Goal: Information Seeking & Learning: Find specific fact

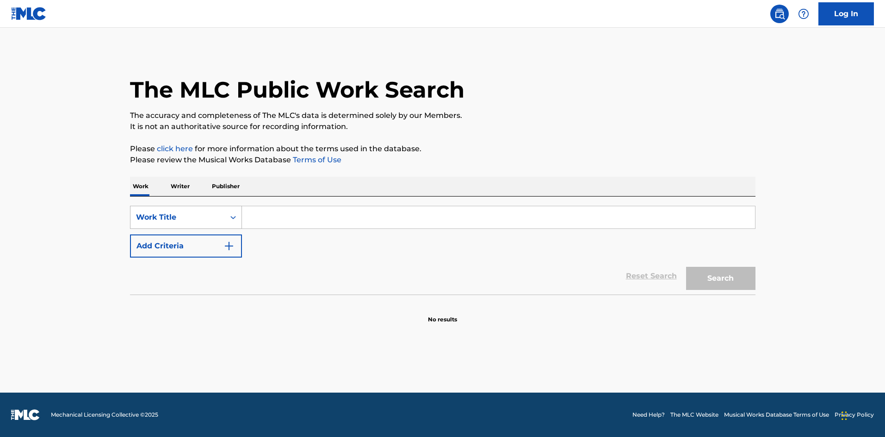
click at [201, 222] on div "Work Title" at bounding box center [177, 217] width 83 height 11
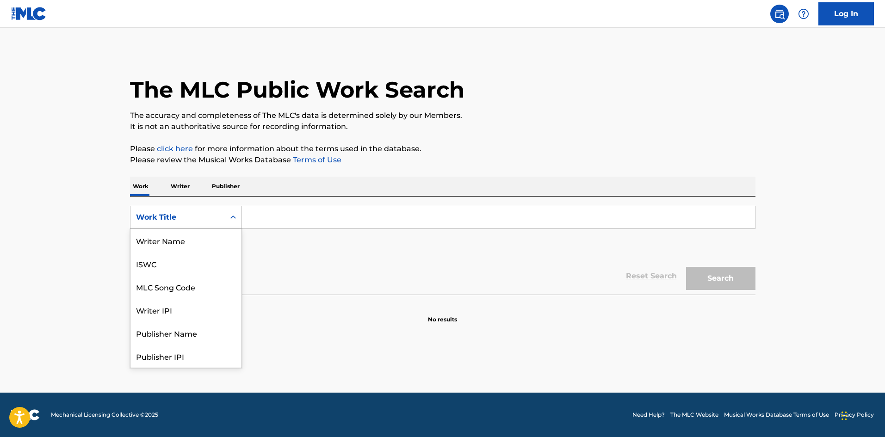
click at [251, 225] on input "Search Form" at bounding box center [498, 217] width 513 height 22
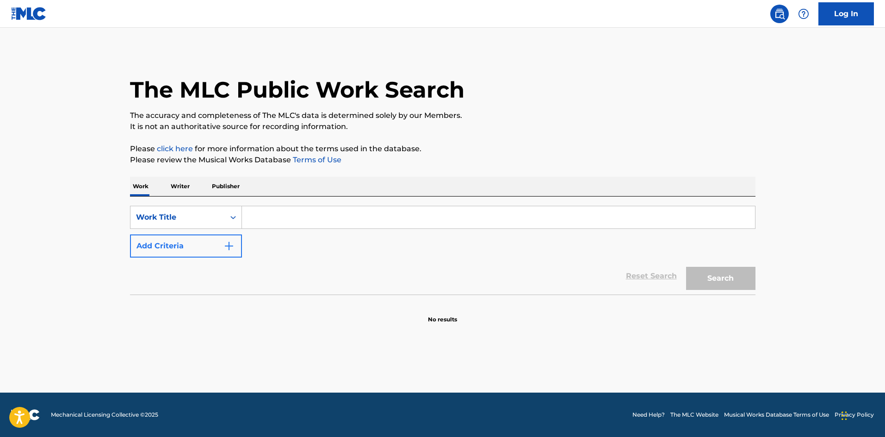
paste input "Bentley Vs Cadillac"
type input "Bentley Vs Cadillac"
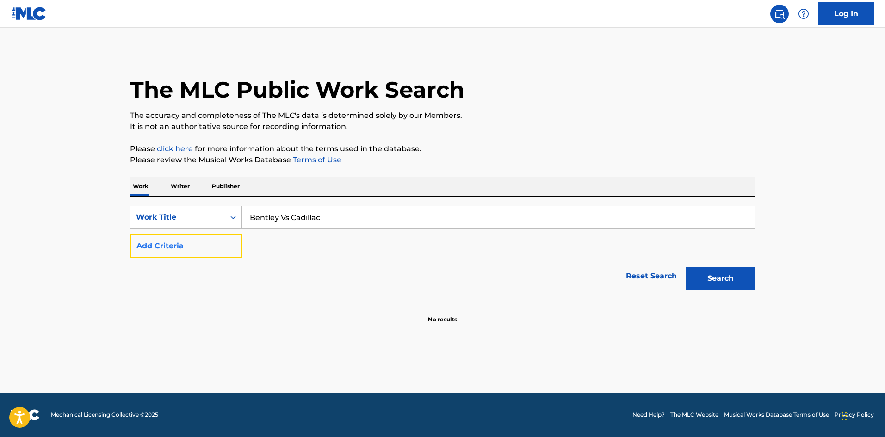
click at [215, 257] on button "Add Criteria" at bounding box center [186, 245] width 112 height 23
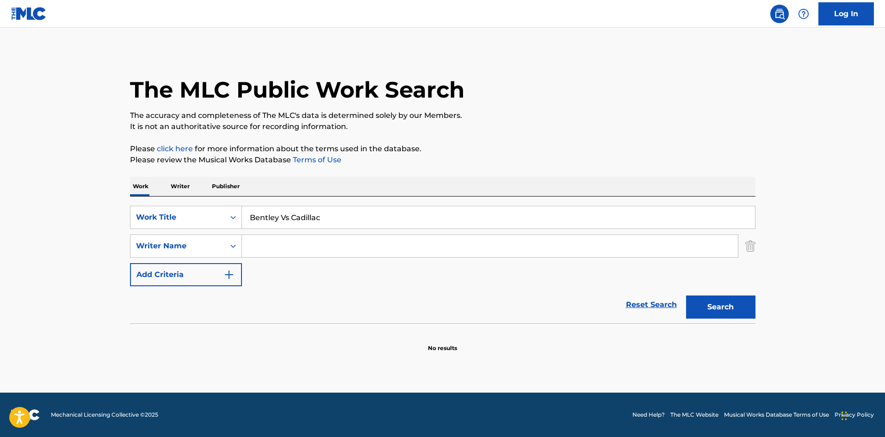
click at [244, 253] on input "Search Form" at bounding box center [490, 246] width 496 height 22
type input "[PERSON_NAME]"
click at [686, 296] on button "Search" at bounding box center [720, 307] width 69 height 23
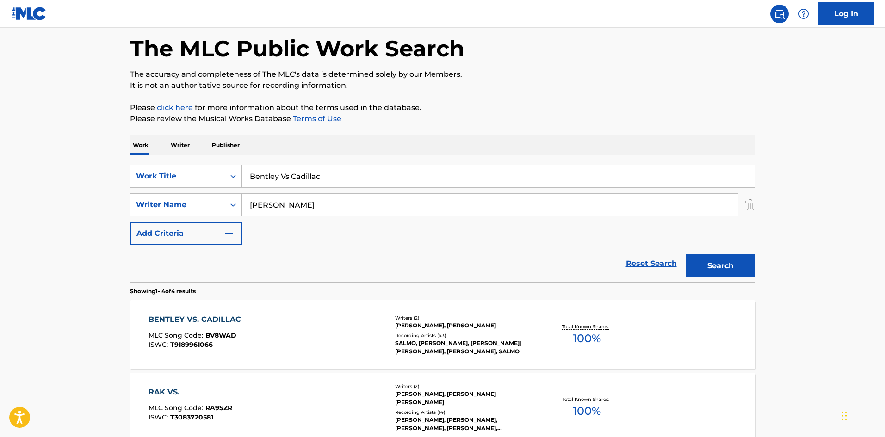
scroll to position [62, 0]
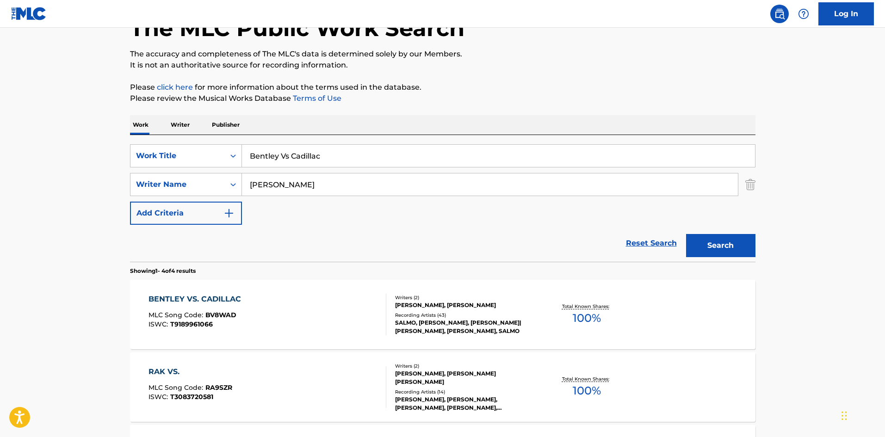
click at [472, 333] on div "SALMO, [PERSON_NAME], [PERSON_NAME]|[PERSON_NAME], [PERSON_NAME], SALMO" at bounding box center [465, 327] width 140 height 17
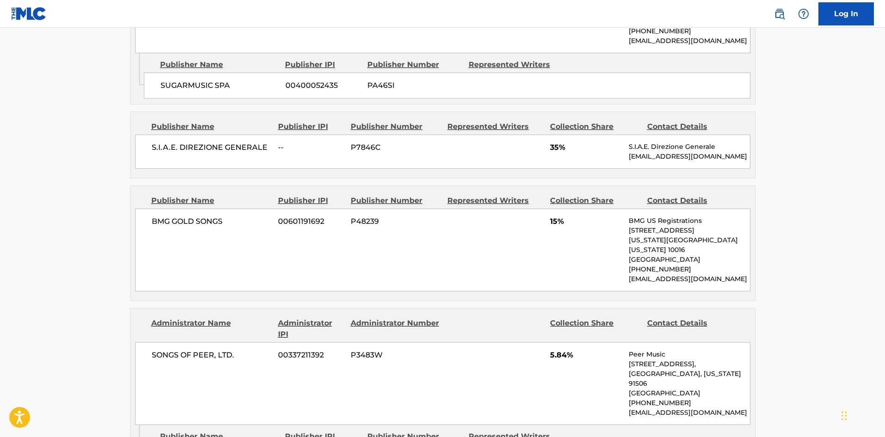
scroll to position [432, 0]
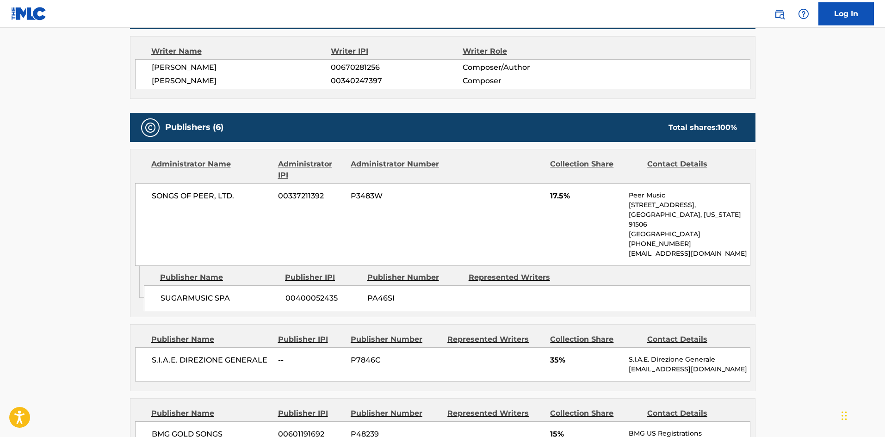
scroll to position [370, 0]
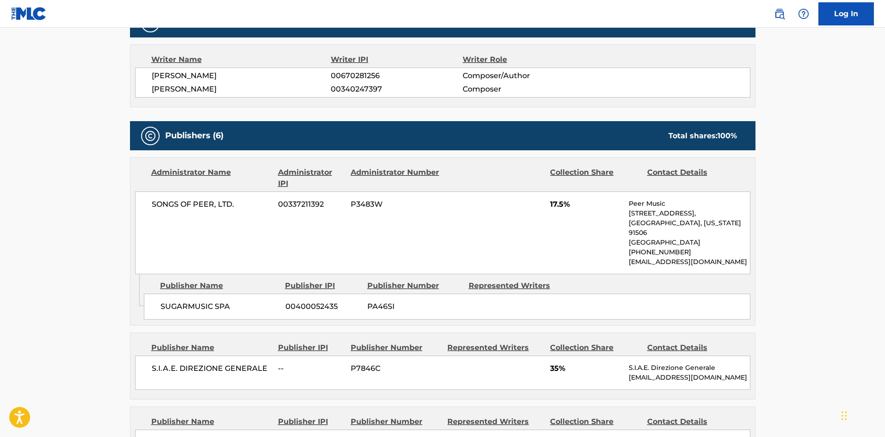
click at [166, 204] on span "SONGS OF PEER, LTD." at bounding box center [212, 204] width 120 height 11
drag, startPoint x: 166, startPoint y: 204, endPoint x: 210, endPoint y: 208, distance: 44.6
click at [210, 208] on span "SONGS OF PEER, LTD." at bounding box center [212, 204] width 120 height 11
copy span "SONGS OF PEER"
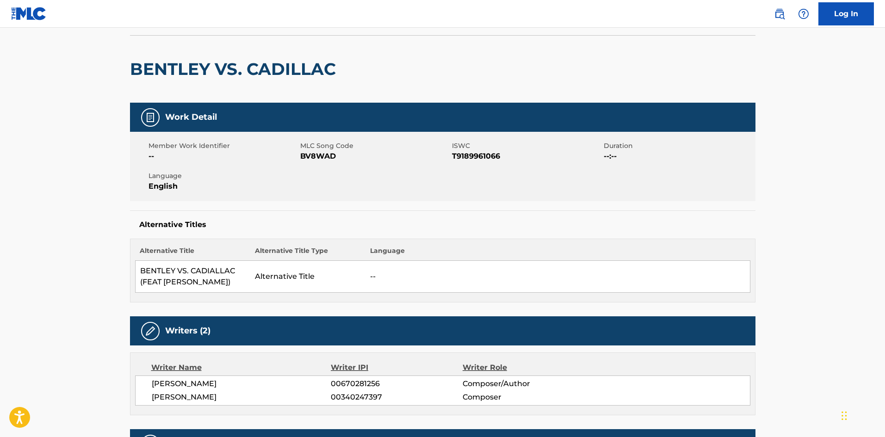
scroll to position [0, 0]
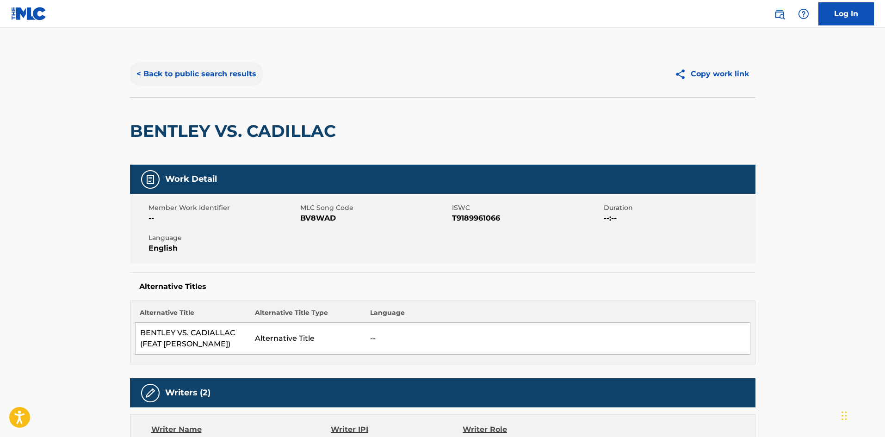
click at [189, 69] on button "< Back to public search results" at bounding box center [196, 73] width 133 height 23
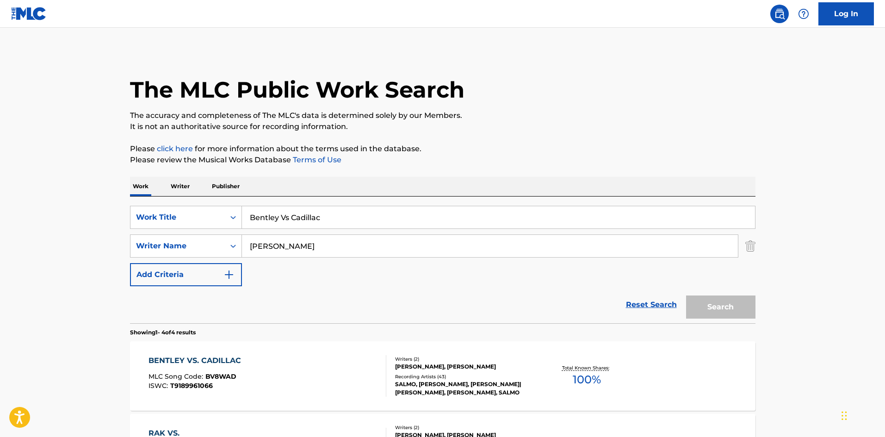
scroll to position [62, 0]
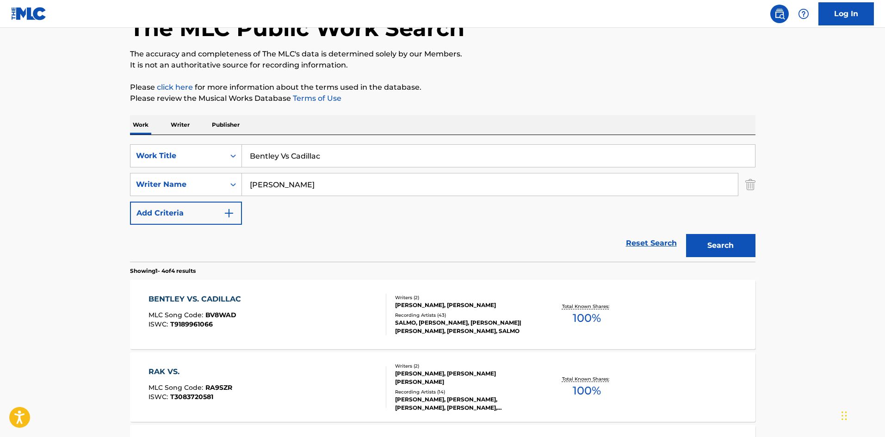
click at [296, 163] on input "Bentley Vs Cadillac" at bounding box center [498, 156] width 513 height 22
type input "[US_STATE] on my mind"
click at [686, 234] on button "Search" at bounding box center [720, 245] width 69 height 23
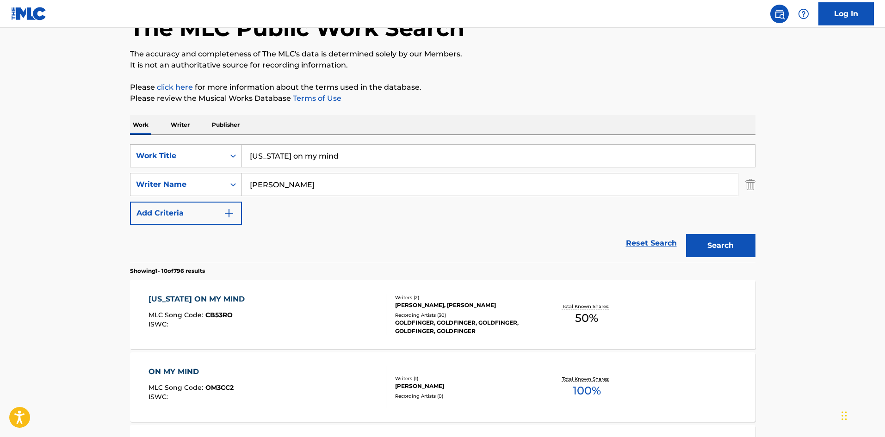
click at [492, 324] on div "GOLDFINGER, GOLDFINGER, GOLDFINGER, GOLDFINGER, GOLDFINGER" at bounding box center [465, 327] width 140 height 17
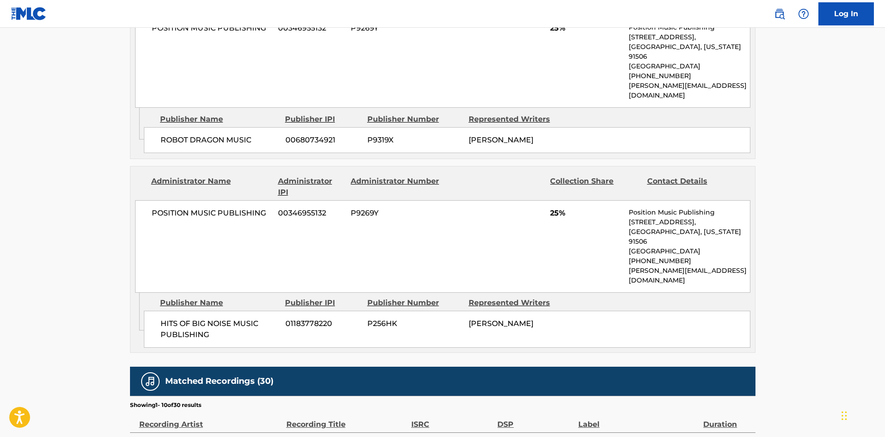
scroll to position [432, 0]
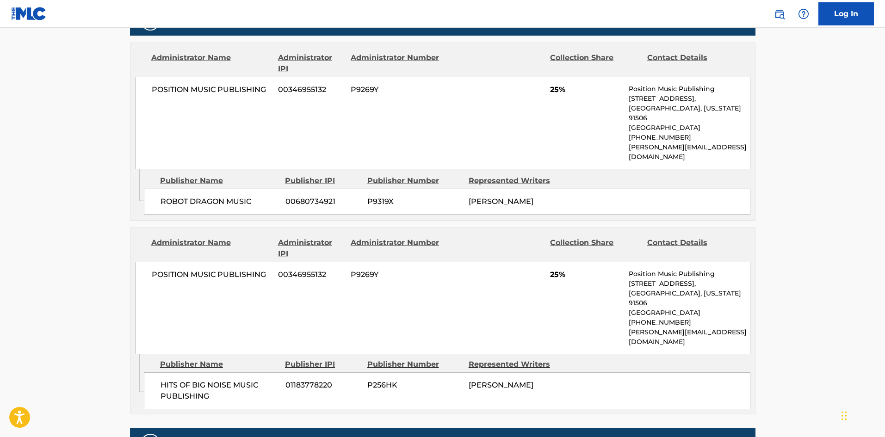
click at [177, 196] on span "ROBOT DRAGON MUSIC" at bounding box center [219, 201] width 118 height 11
drag, startPoint x: 177, startPoint y: 180, endPoint x: 229, endPoint y: 179, distance: 52.8
click at [229, 196] on span "ROBOT DRAGON MUSIC" at bounding box center [219, 201] width 118 height 11
copy span "ROBOT DRAGON MUSIC"
click at [183, 89] on span "POSITION MUSIC PUBLISHING" at bounding box center [212, 89] width 120 height 11
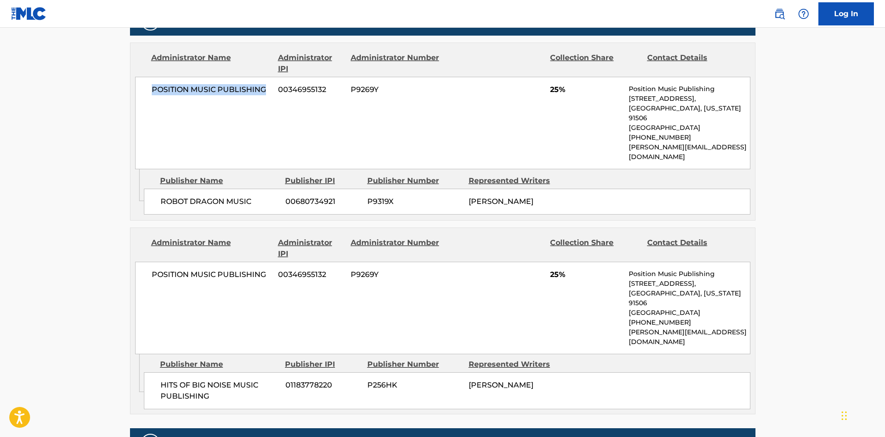
drag, startPoint x: 183, startPoint y: 89, endPoint x: 247, endPoint y: 87, distance: 64.8
click at [247, 87] on span "POSITION MUSIC PUBLISHING" at bounding box center [212, 89] width 120 height 11
copy span "POSITION MUSIC PUBLISHING"
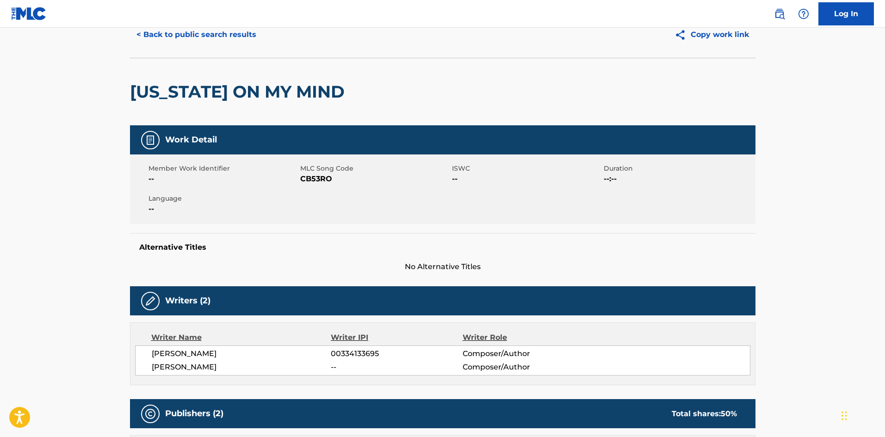
scroll to position [0, 0]
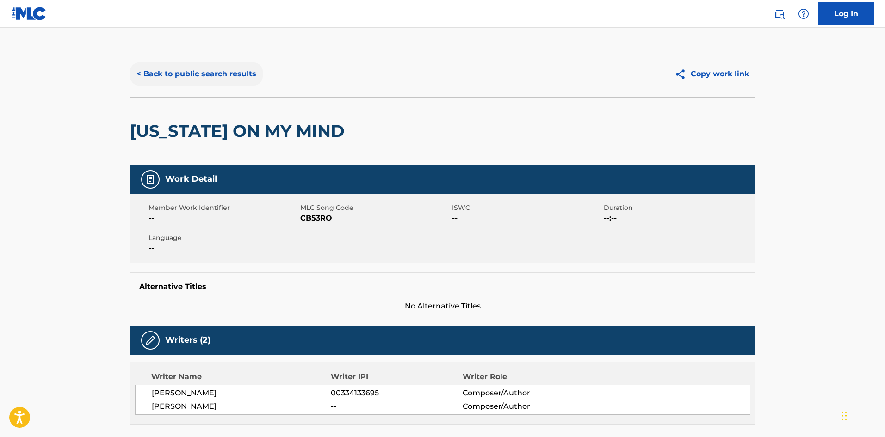
click at [178, 78] on button "< Back to public search results" at bounding box center [196, 73] width 133 height 23
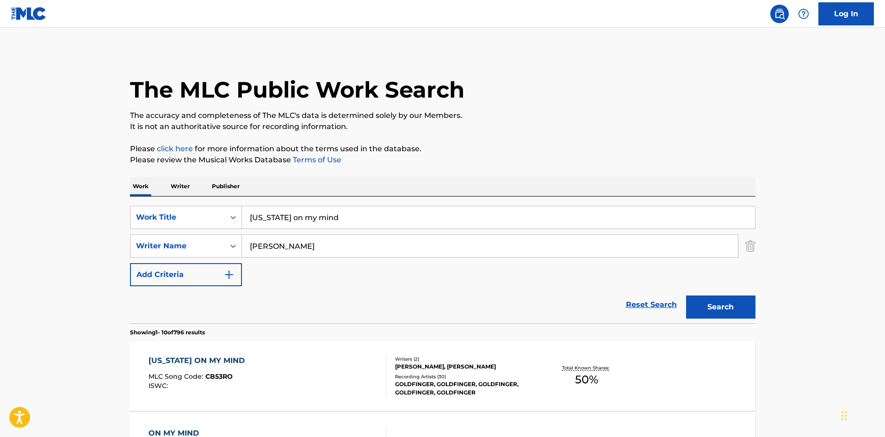
scroll to position [62, 0]
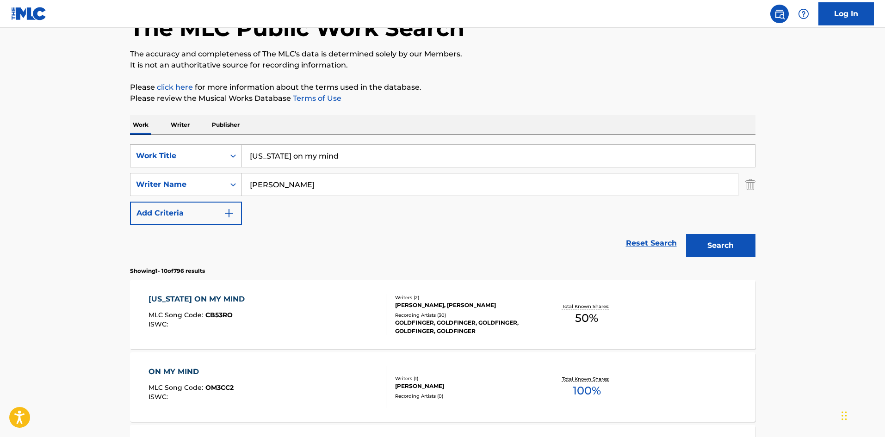
click at [289, 159] on input "[US_STATE] on my mind" at bounding box center [498, 156] width 513 height 22
type input "choose life"
click at [686, 234] on button "Search" at bounding box center [720, 245] width 69 height 23
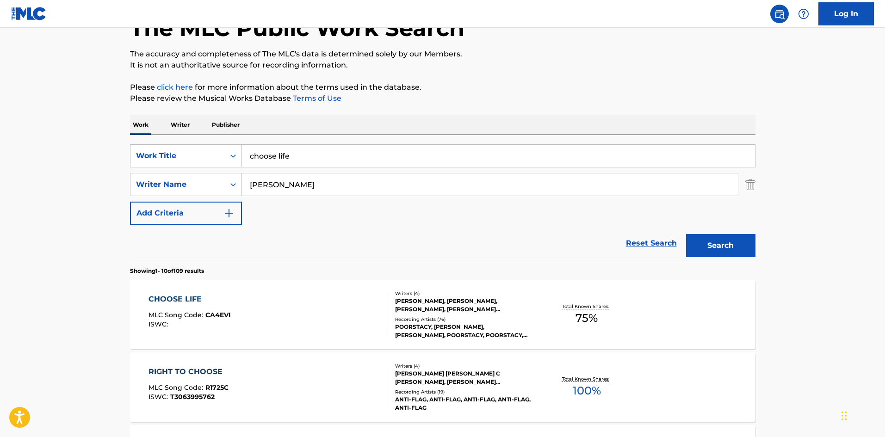
click at [442, 313] on div "[PERSON_NAME], [PERSON_NAME], [PERSON_NAME], [PERSON_NAME] [PERSON_NAME]" at bounding box center [465, 305] width 140 height 17
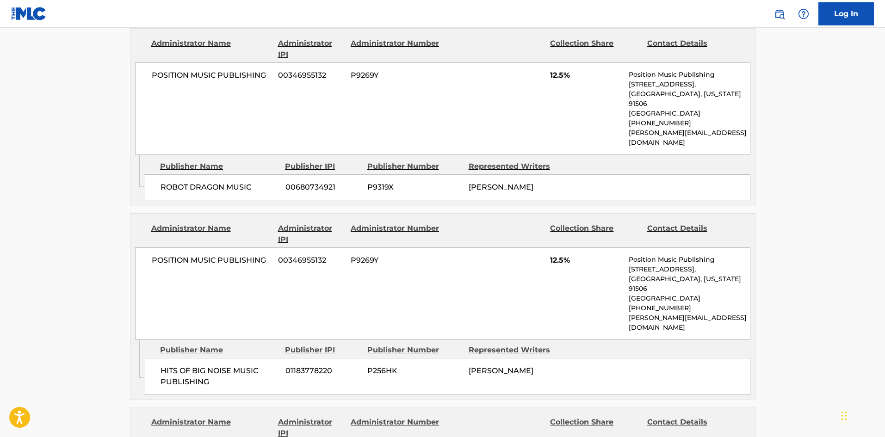
scroll to position [493, 0]
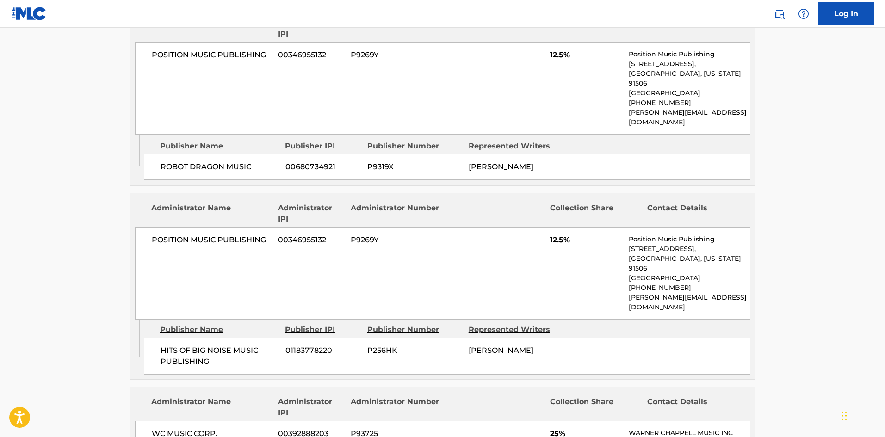
click at [170, 345] on span "HITS OF BIG NOISE MUSIC PUBLISHING" at bounding box center [219, 356] width 118 height 22
drag, startPoint x: 170, startPoint y: 318, endPoint x: 237, endPoint y: 318, distance: 67.1
click at [237, 345] on span "HITS OF BIG NOISE MUSIC PUBLISHING" at bounding box center [219, 356] width 118 height 22
copy span "HITS OF BIG NOISE MUSIC"
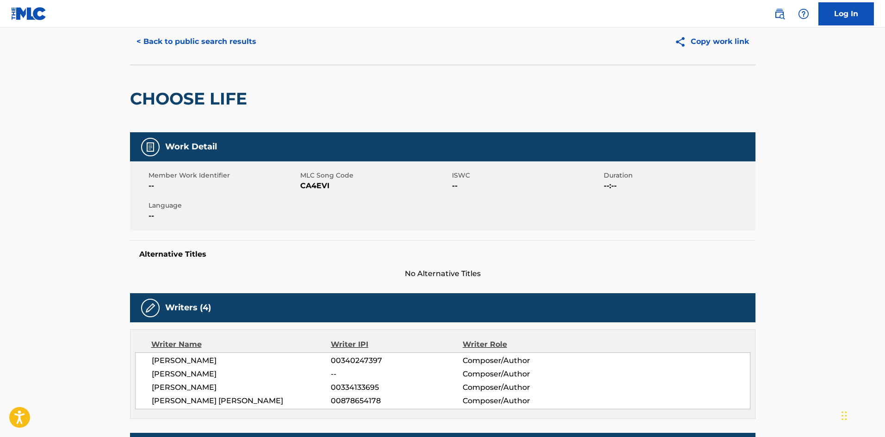
scroll to position [0, 0]
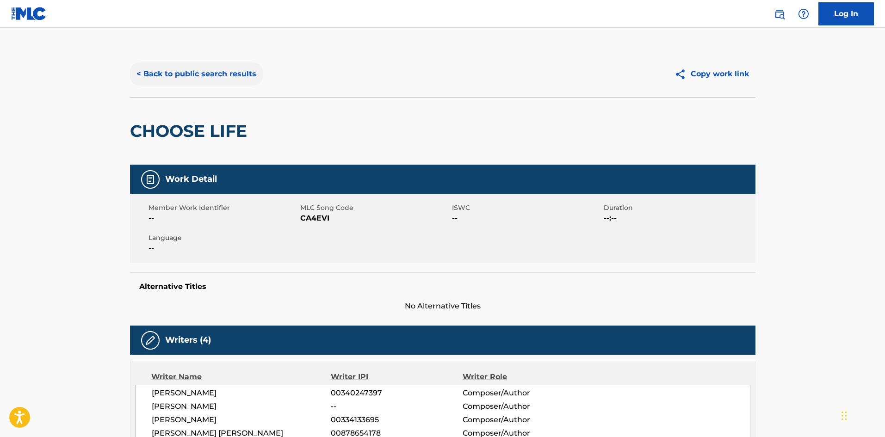
click at [190, 77] on button "< Back to public search results" at bounding box center [196, 73] width 133 height 23
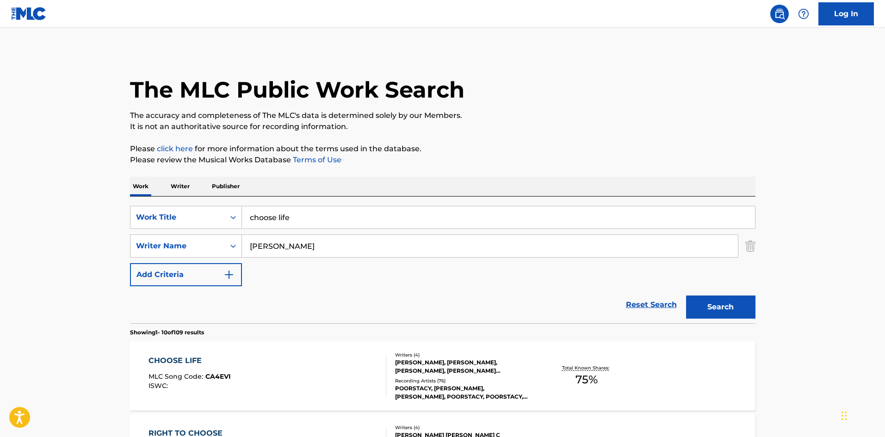
scroll to position [62, 0]
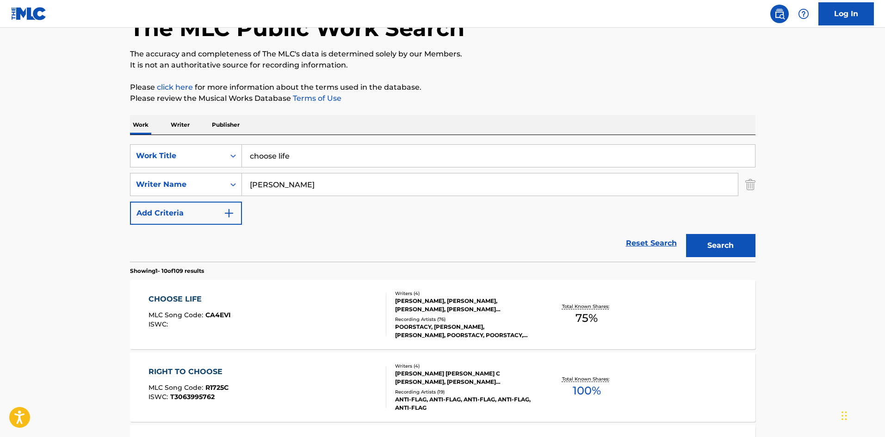
click at [270, 145] on input "choose life" at bounding box center [498, 156] width 513 height 22
type input "[US_STATE] on my mind"
click at [686, 234] on button "Search" at bounding box center [720, 245] width 69 height 23
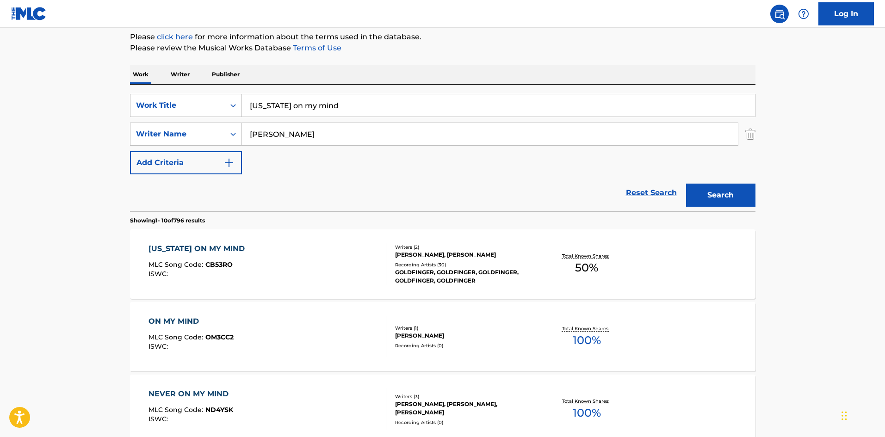
scroll to position [123, 0]
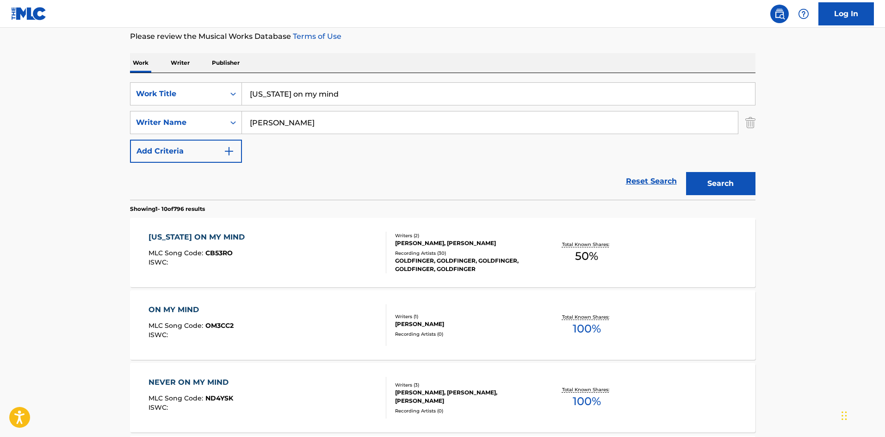
click at [479, 267] on div "GOLDFINGER, GOLDFINGER, GOLDFINGER, GOLDFINGER, GOLDFINGER" at bounding box center [465, 265] width 140 height 17
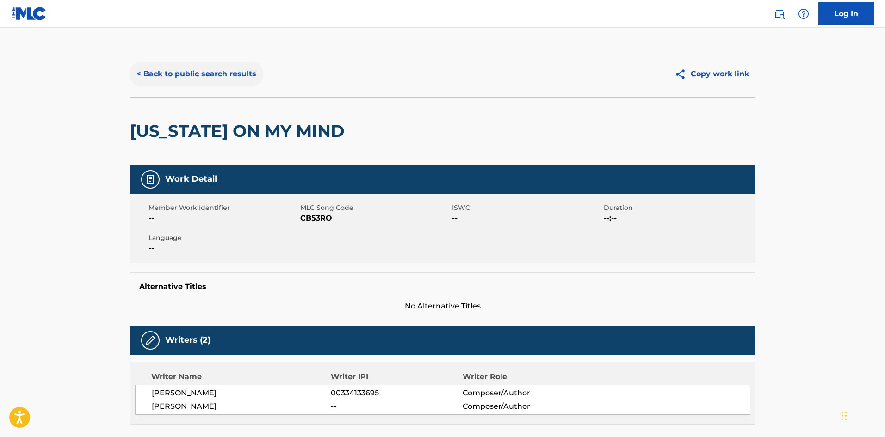
click at [162, 63] on button "< Back to public search results" at bounding box center [196, 73] width 133 height 23
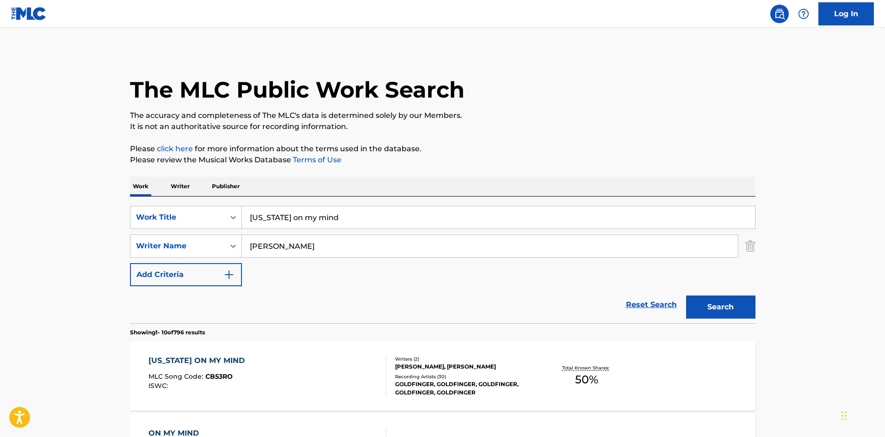
scroll to position [123, 0]
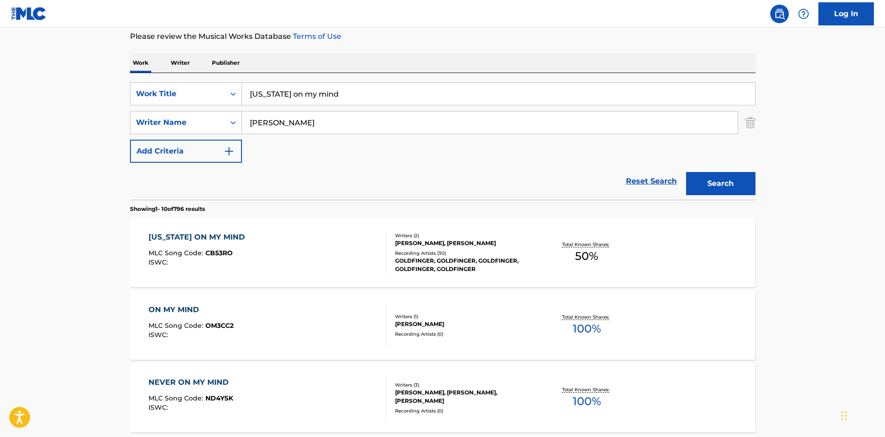
click at [294, 94] on input "[US_STATE] on my mind" at bounding box center [498, 94] width 513 height 22
type input "darkside"
click at [686, 172] on button "Search" at bounding box center [720, 183] width 69 height 23
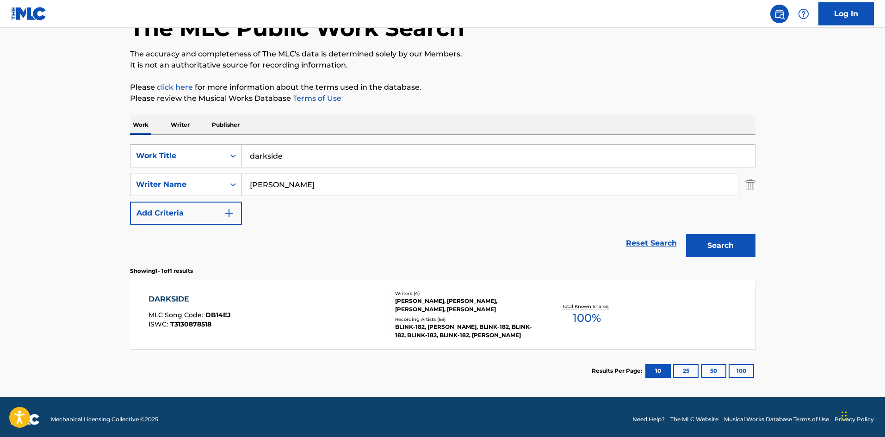
scroll to position [66, 0]
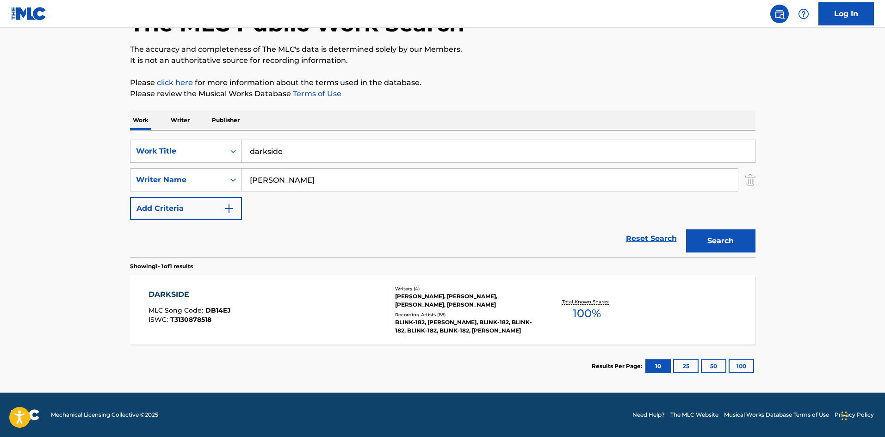
click at [451, 317] on div "Recording Artists ( 68 )" at bounding box center [465, 314] width 140 height 7
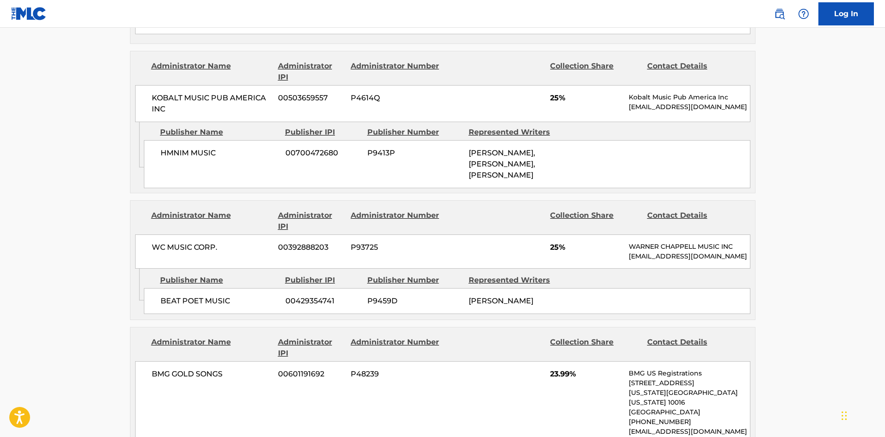
scroll to position [616, 0]
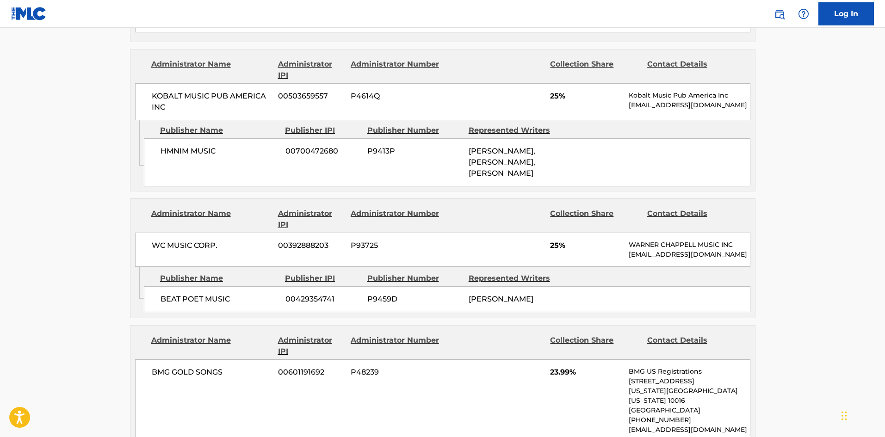
click at [177, 146] on span "HMNIM MUSIC" at bounding box center [219, 151] width 118 height 11
drag, startPoint x: 177, startPoint y: 140, endPoint x: 202, endPoint y: 143, distance: 25.2
click at [202, 146] on span "HMNIM MUSIC" at bounding box center [219, 151] width 118 height 11
copy span "HMNIM MUSIC"
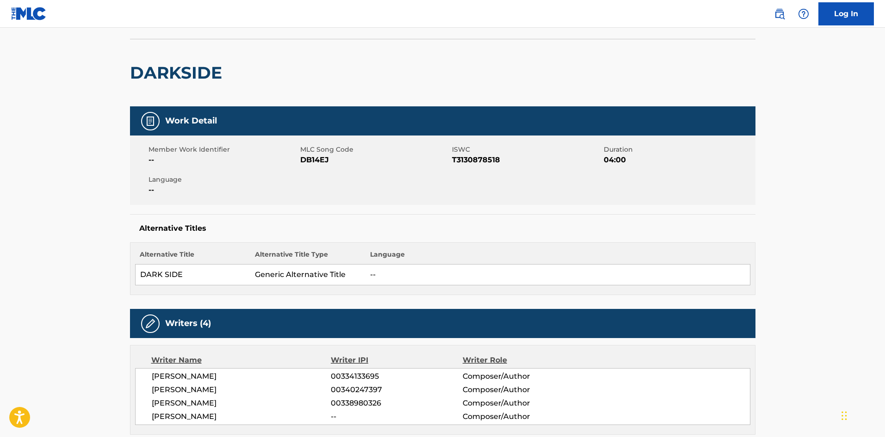
scroll to position [0, 0]
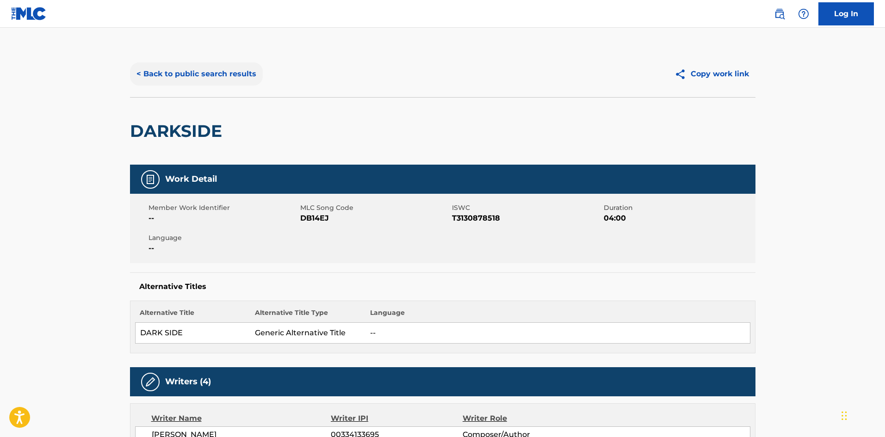
click at [182, 78] on button "< Back to public search results" at bounding box center [196, 73] width 133 height 23
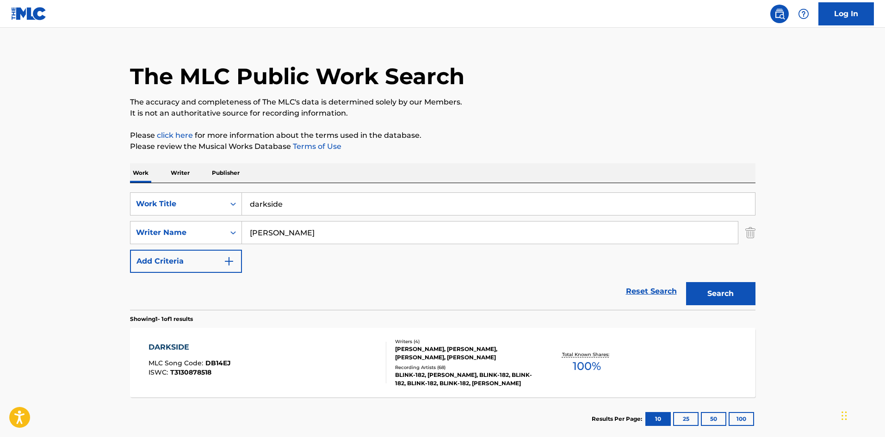
click at [283, 199] on input "darkside" at bounding box center [498, 204] width 513 height 22
type input "drop dead"
click at [686, 282] on button "Search" at bounding box center [720, 293] width 69 height 23
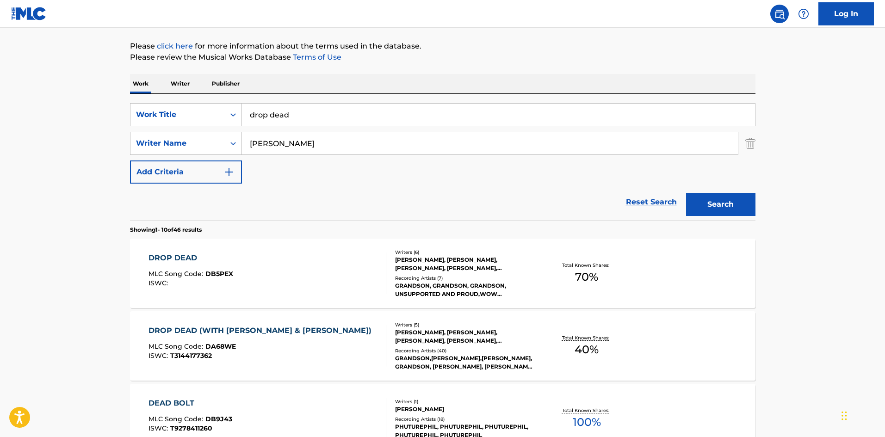
scroll to position [123, 0]
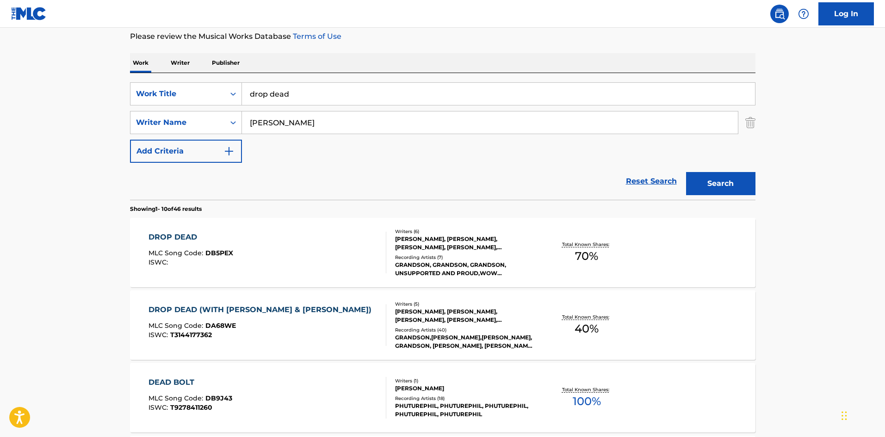
click at [453, 266] on div "GRANDSON, GRANDSON, GRANDSON, UNSUPPORTED AND PROUD,WOW OK,65FINALLY,[PERSON_NA…" at bounding box center [465, 269] width 140 height 17
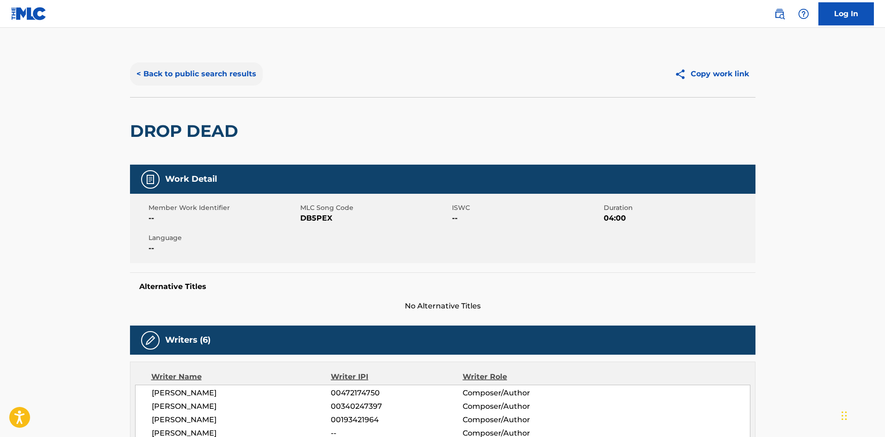
click at [149, 77] on button "< Back to public search results" at bounding box center [196, 73] width 133 height 23
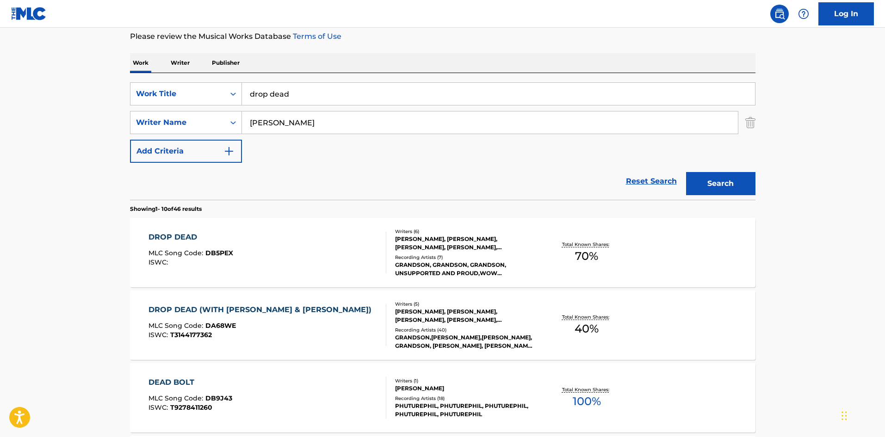
click at [280, 100] on input "drop dead" at bounding box center [498, 94] width 513 height 22
type input "fk you goodbye"
click at [686, 172] on button "Search" at bounding box center [720, 183] width 69 height 23
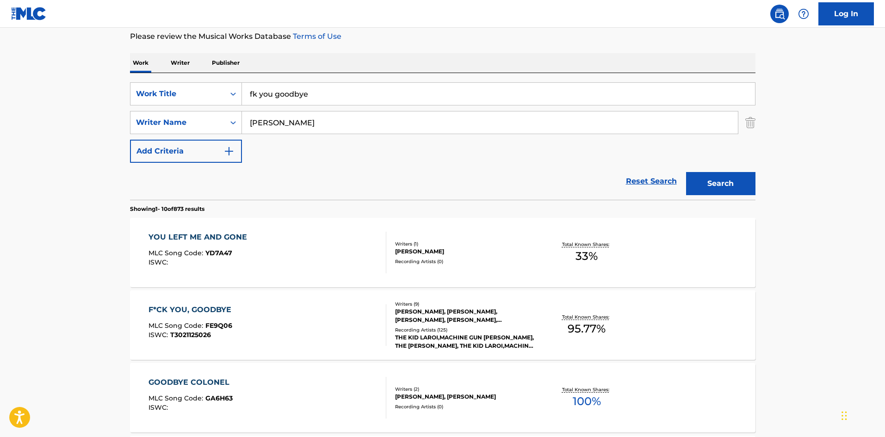
click at [472, 326] on div "Writers ( 9 ) [PERSON_NAME], [PERSON_NAME], [PERSON_NAME], [PERSON_NAME], [PERS…" at bounding box center [460, 325] width 148 height 49
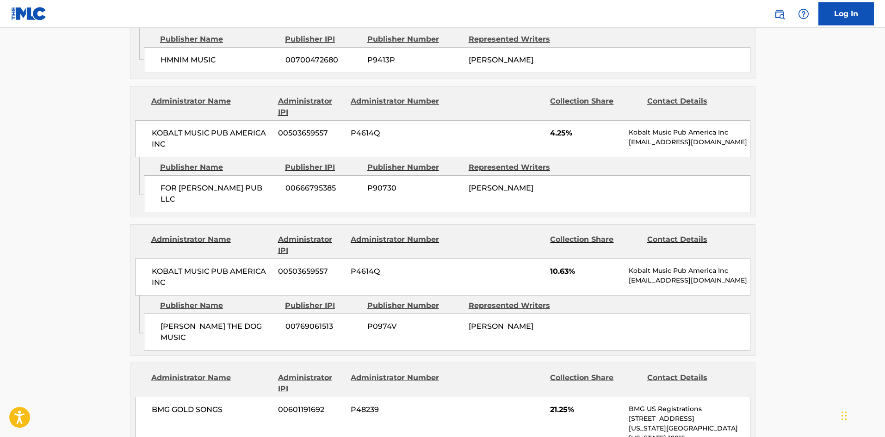
scroll to position [1356, 0]
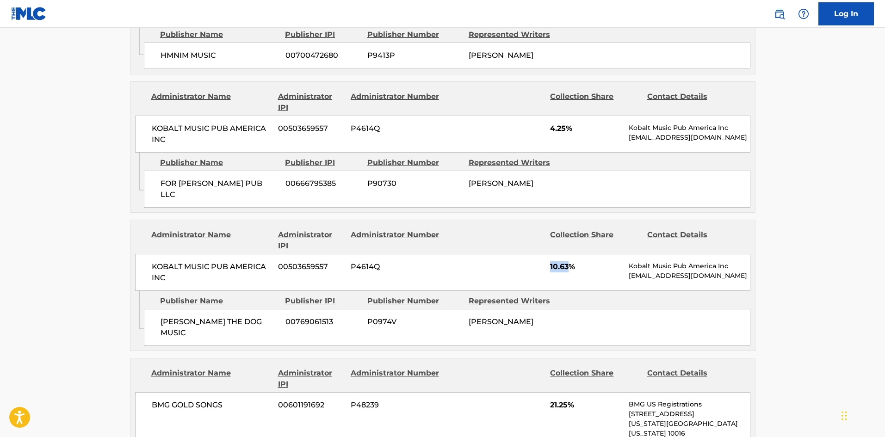
drag, startPoint x: 549, startPoint y: 236, endPoint x: 571, endPoint y: 240, distance: 22.4
click at [571, 254] on div "KOBALT MUSIC PUB AMERICA INC 00503659557 P4614Q 10.63% Kobalt Music Pub America…" at bounding box center [442, 272] width 615 height 37
copy span "10.63"
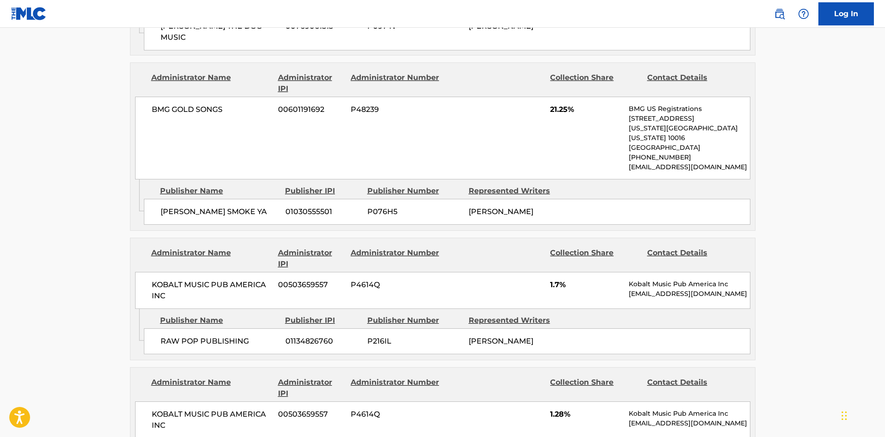
scroll to position [1665, 0]
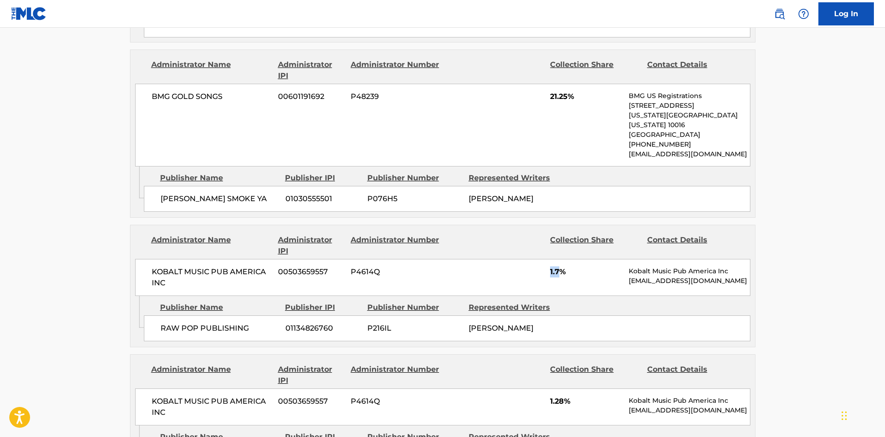
drag, startPoint x: 546, startPoint y: 236, endPoint x: 559, endPoint y: 237, distance: 13.0
click at [559, 259] on div "KOBALT MUSIC PUB AMERICA INC 00503659557 P4614Q 1.7% Kobalt Music Pub America I…" at bounding box center [442, 277] width 615 height 37
copy span "1.7"
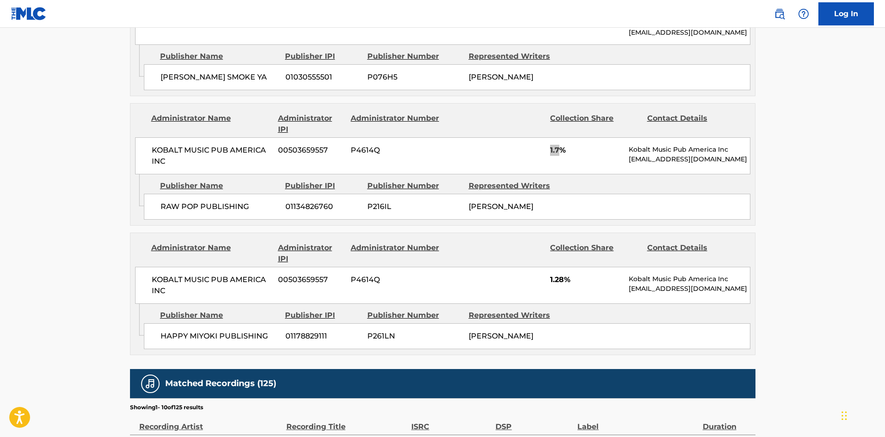
scroll to position [1788, 0]
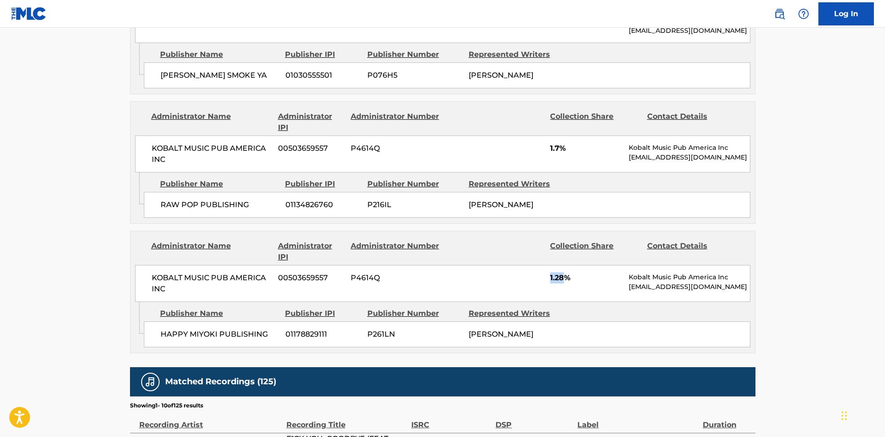
drag, startPoint x: 544, startPoint y: 241, endPoint x: 567, endPoint y: 242, distance: 22.2
click at [567, 265] on div "KOBALT MUSIC PUB AMERICA INC 00503659557 P4614Q 1.28% Kobalt Music Pub America …" at bounding box center [442, 283] width 615 height 37
copy span "1.28"
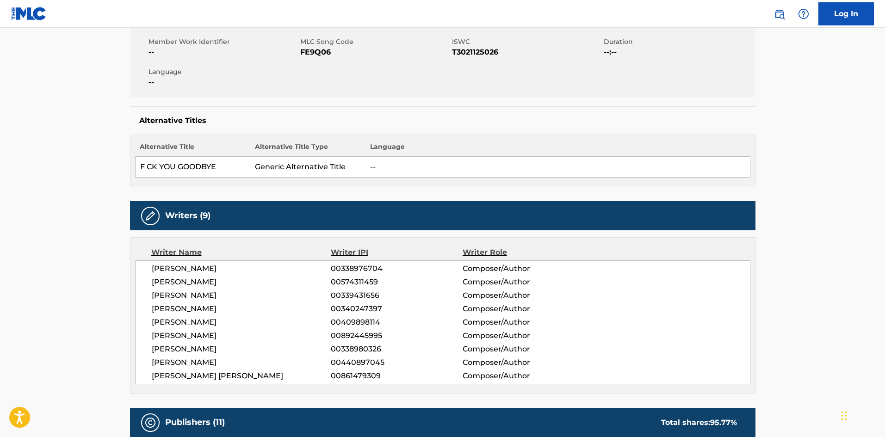
scroll to position [0, 0]
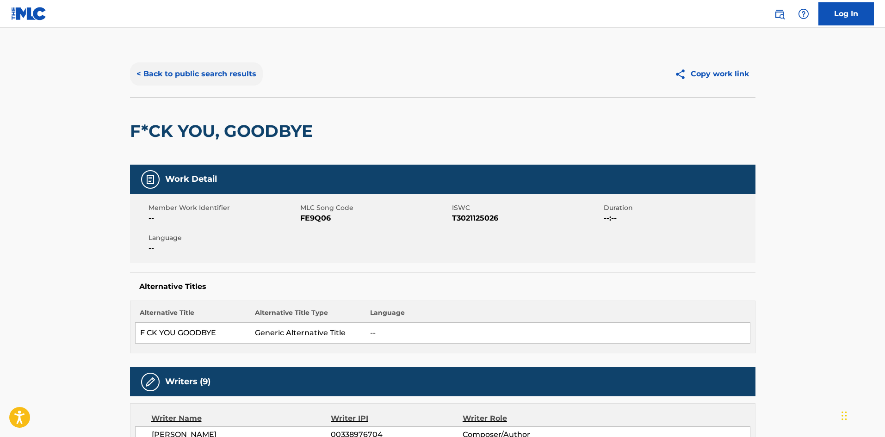
click at [197, 80] on button "< Back to public search results" at bounding box center [196, 73] width 133 height 23
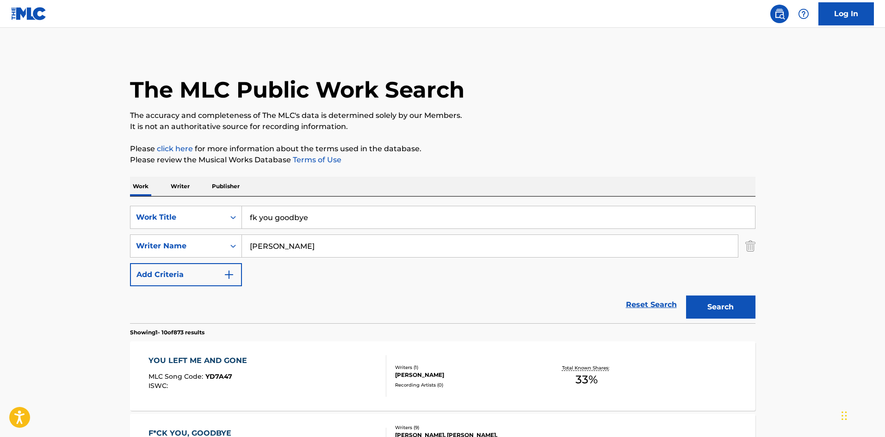
scroll to position [123, 0]
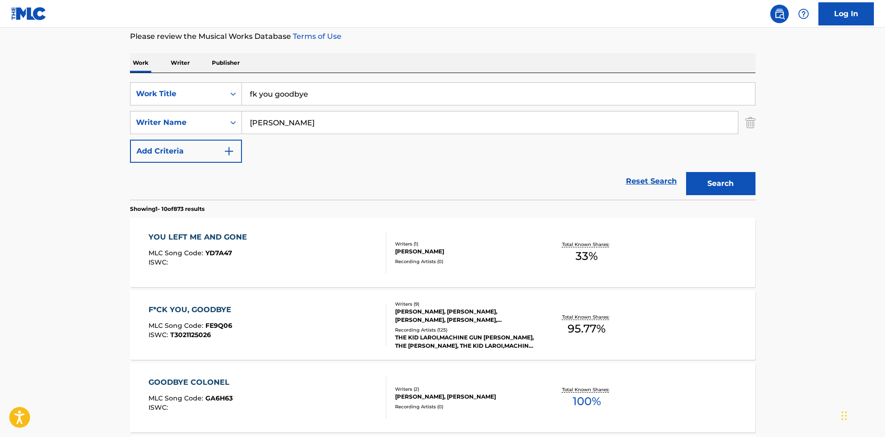
click at [330, 103] on input "fk you goodbye" at bounding box center [498, 94] width 513 height 22
type input "halfway dead"
click at [686, 172] on button "Search" at bounding box center [720, 183] width 69 height 23
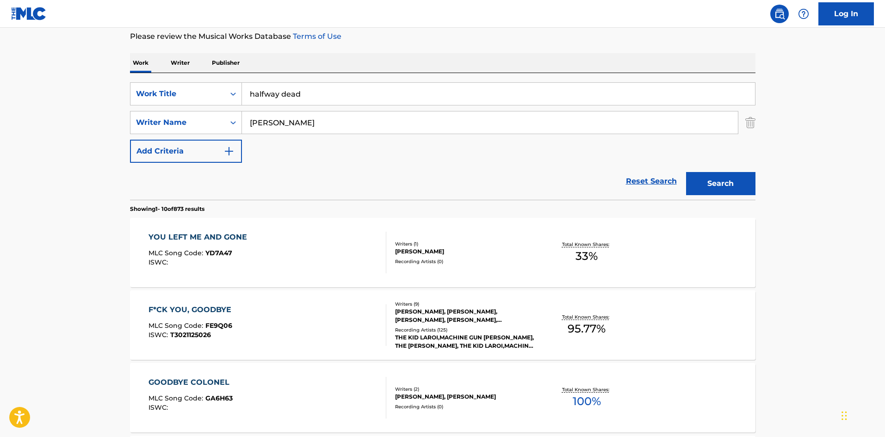
scroll to position [0, 0]
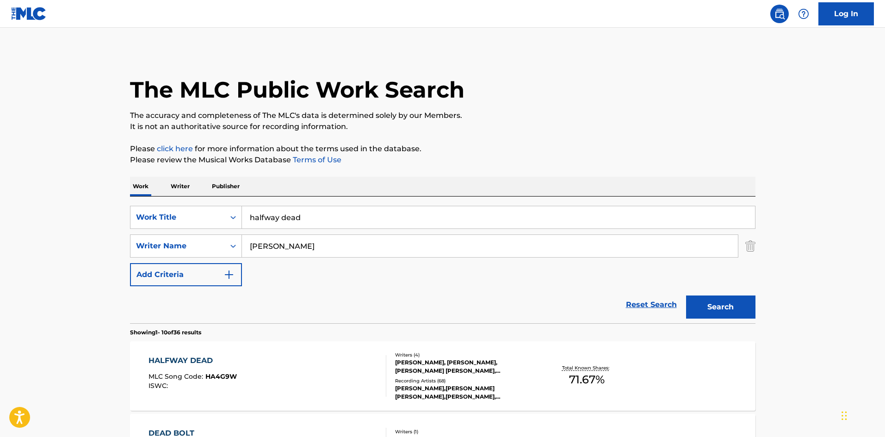
click at [462, 363] on div "[PERSON_NAME], [PERSON_NAME], [PERSON_NAME] [PERSON_NAME], [PERSON_NAME]" at bounding box center [465, 366] width 140 height 17
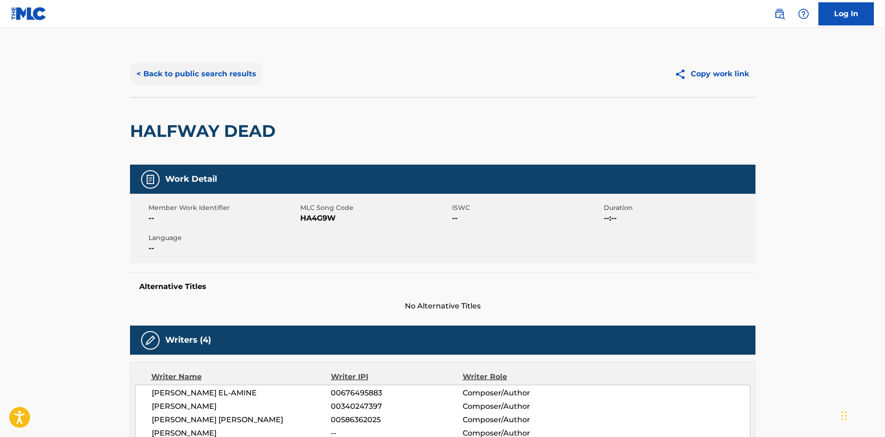
click at [203, 68] on button "< Back to public search results" at bounding box center [196, 73] width 133 height 23
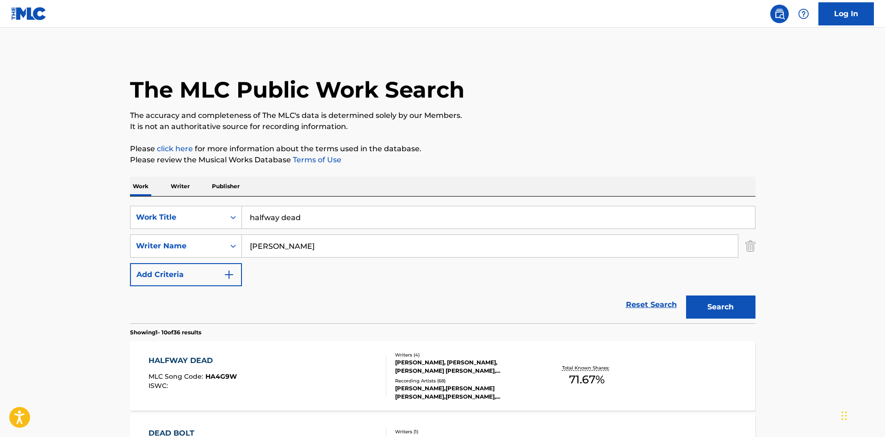
click at [271, 212] on input "halfway dead" at bounding box center [498, 217] width 513 height 22
type input "not my problem"
click at [686, 296] on button "Search" at bounding box center [720, 307] width 69 height 23
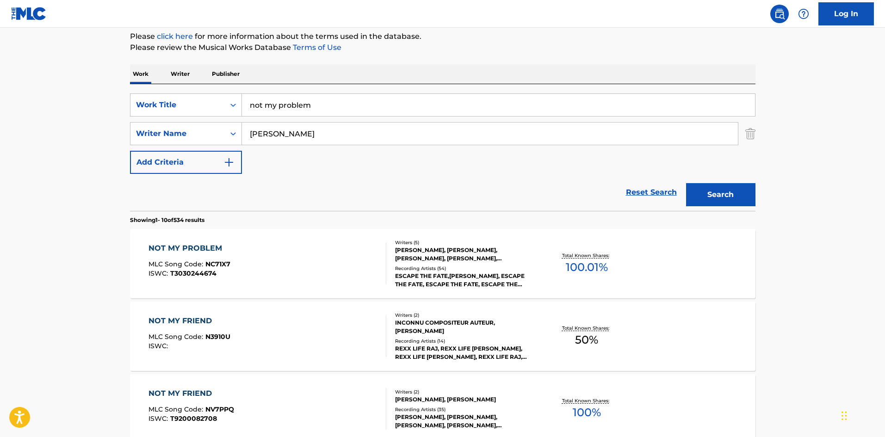
scroll to position [123, 0]
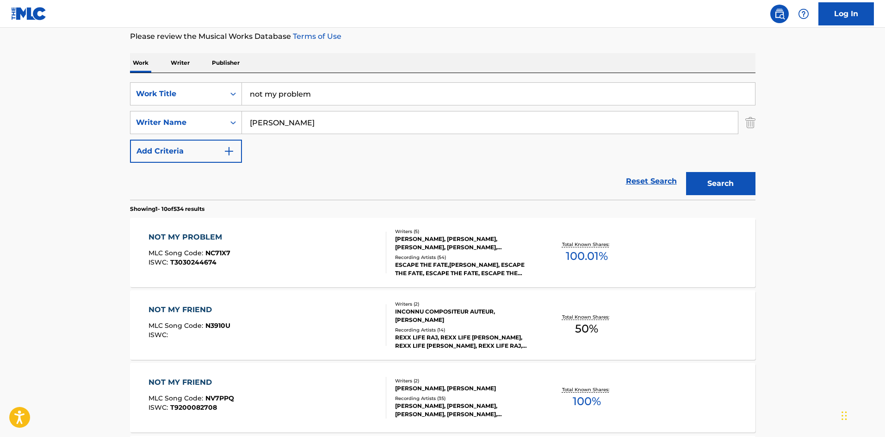
click at [451, 261] on div "ESCAPE THE FATE,[PERSON_NAME], ESCAPE THE FATE, ESCAPE THE FATE, ESCAPE THE FAT…" at bounding box center [465, 269] width 140 height 17
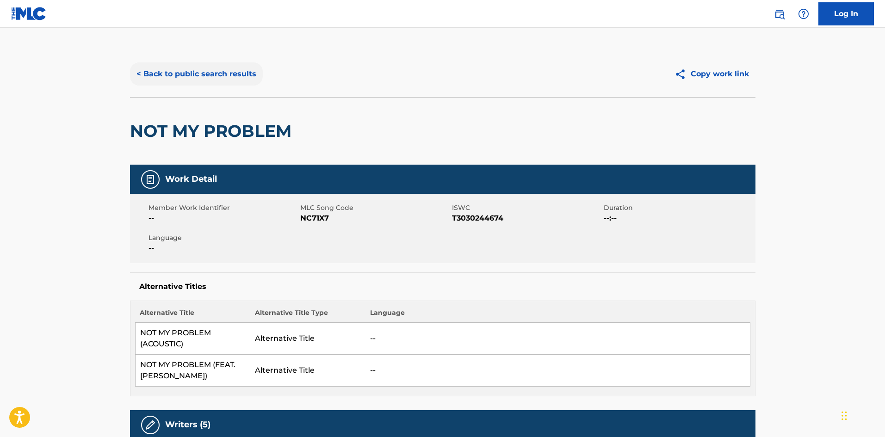
click at [208, 75] on button "< Back to public search results" at bounding box center [196, 73] width 133 height 23
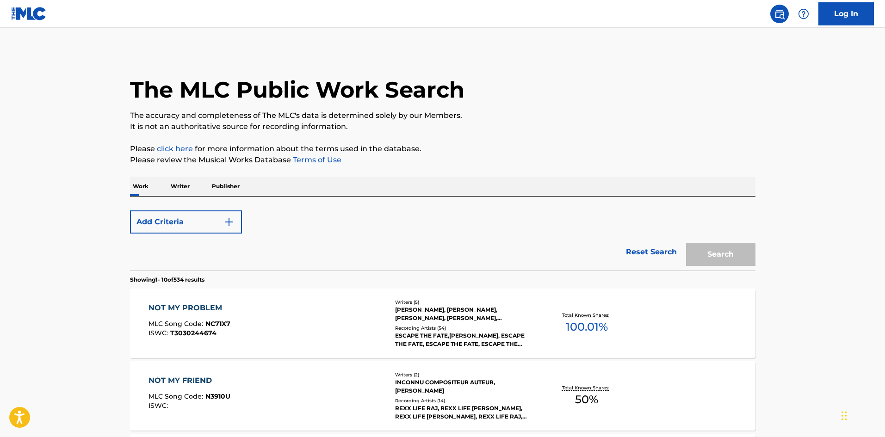
scroll to position [123, 0]
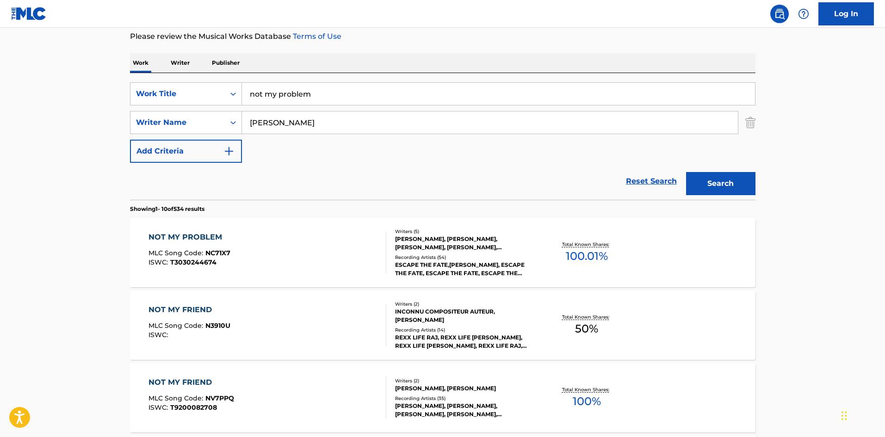
click at [311, 95] on input "not my problem" at bounding box center [498, 94] width 513 height 22
type input "wallflower"
click at [686, 172] on button "Search" at bounding box center [720, 183] width 69 height 23
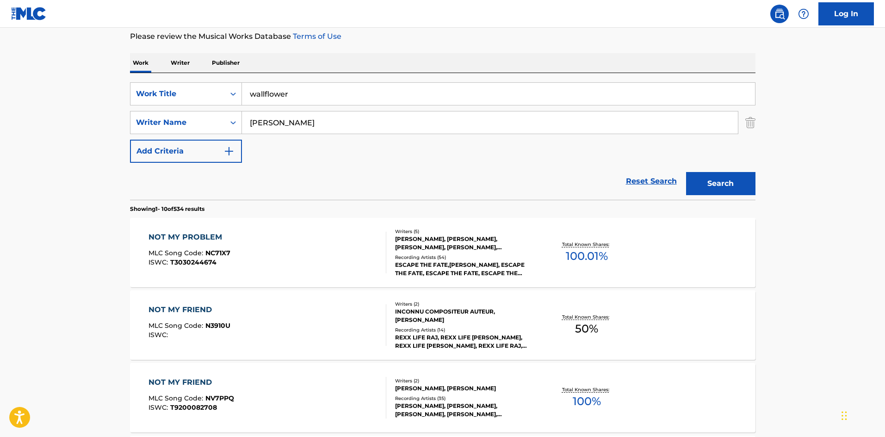
scroll to position [0, 0]
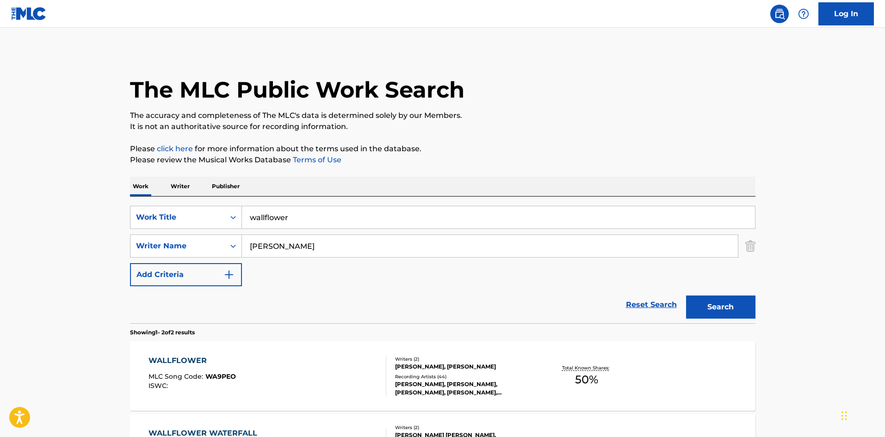
click at [425, 378] on div "Recording Artists ( 44 )" at bounding box center [465, 376] width 140 height 7
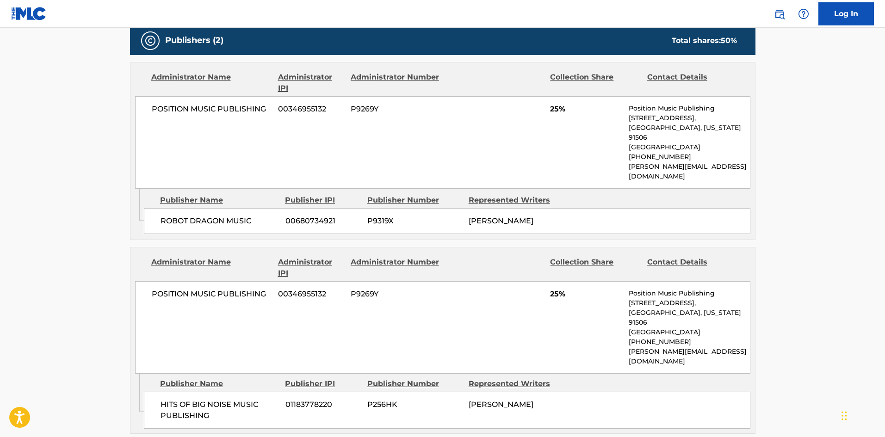
scroll to position [431, 0]
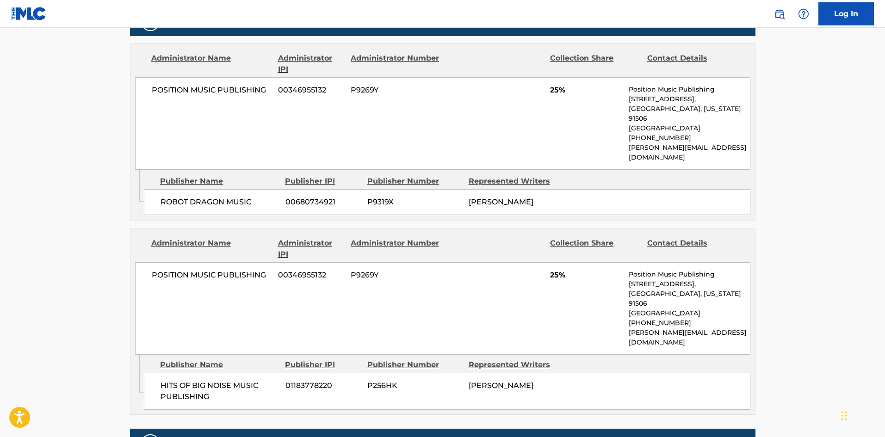
click at [161, 270] on span "POSITION MUSIC PUBLISHING" at bounding box center [212, 275] width 120 height 11
drag, startPoint x: 162, startPoint y: 261, endPoint x: 237, endPoint y: 261, distance: 75.4
click at [237, 270] on span "POSITION MUSIC PUBLISHING" at bounding box center [212, 275] width 120 height 11
copy span "POSITION MUSIC PUBLISHING"
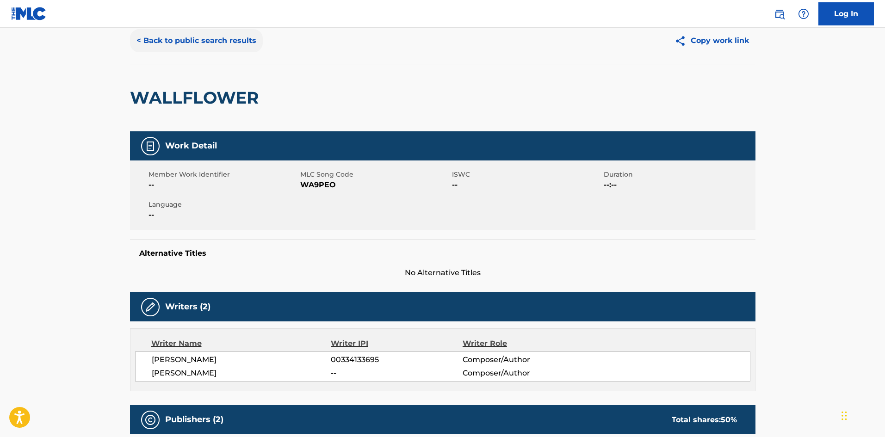
scroll to position [0, 0]
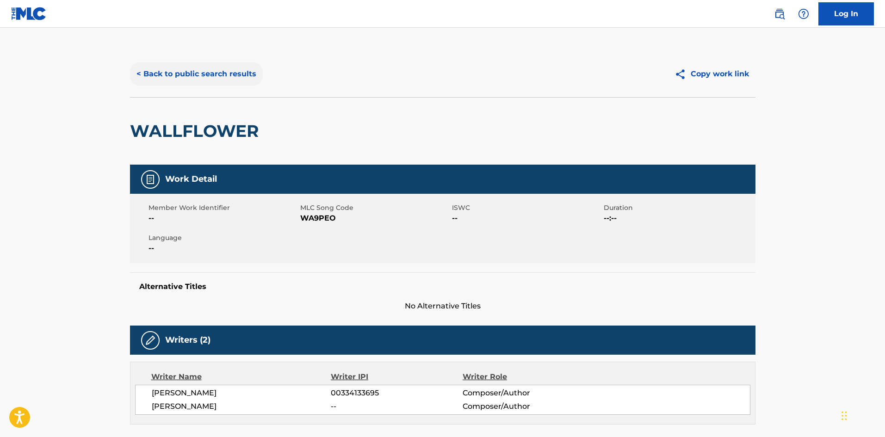
click at [164, 73] on button "< Back to public search results" at bounding box center [196, 73] width 133 height 23
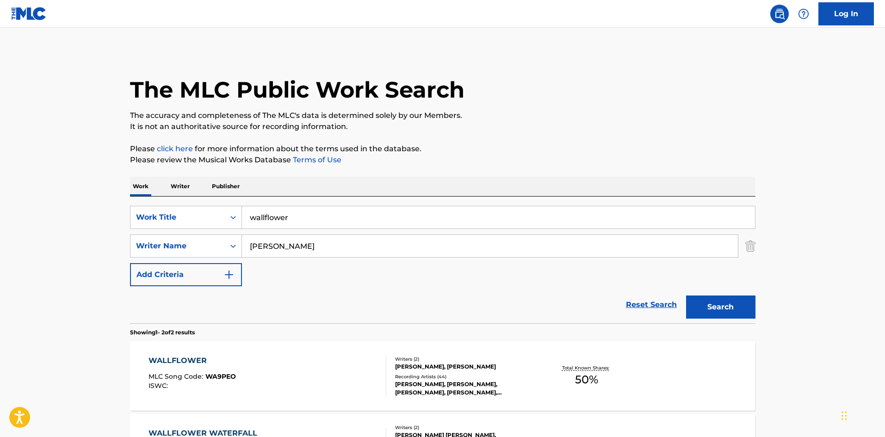
click at [273, 215] on input "wallflower" at bounding box center [498, 217] width 513 height 22
type input "warrior"
click at [686, 296] on button "Search" at bounding box center [720, 307] width 69 height 23
